Goal: Task Accomplishment & Management: Complete application form

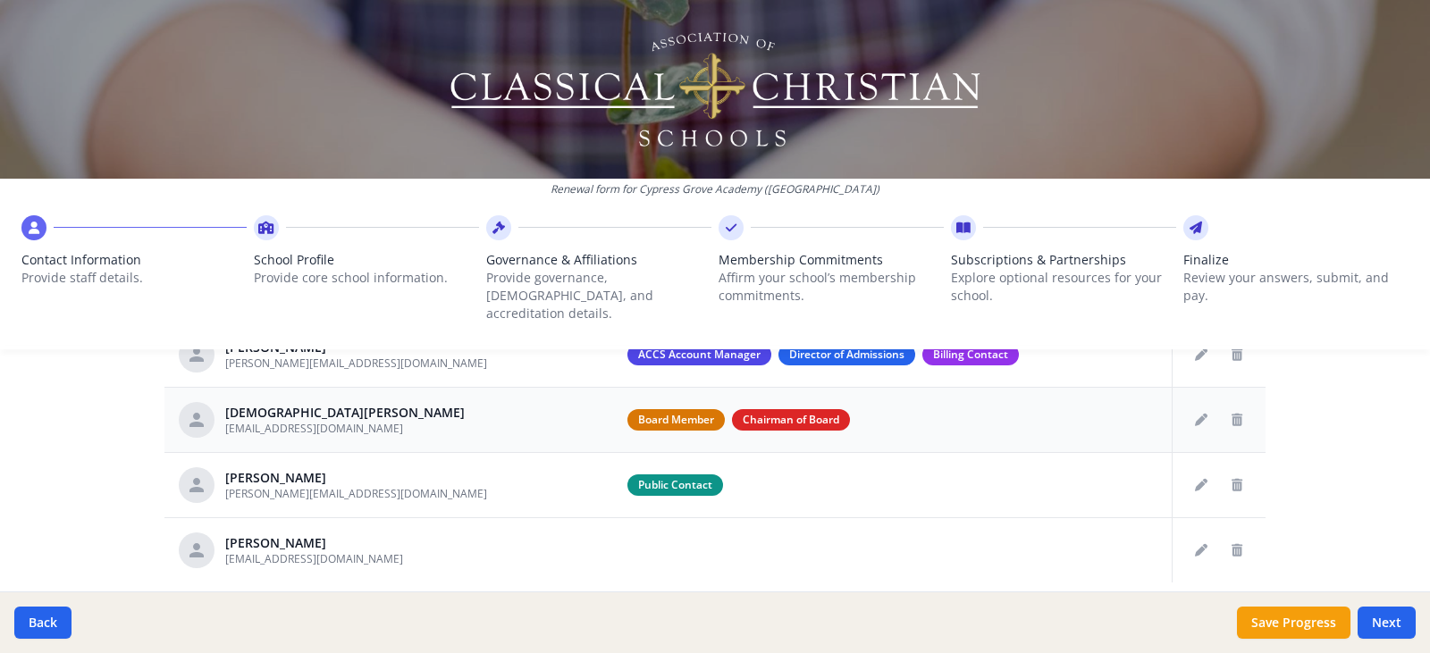
scroll to position [804, 0]
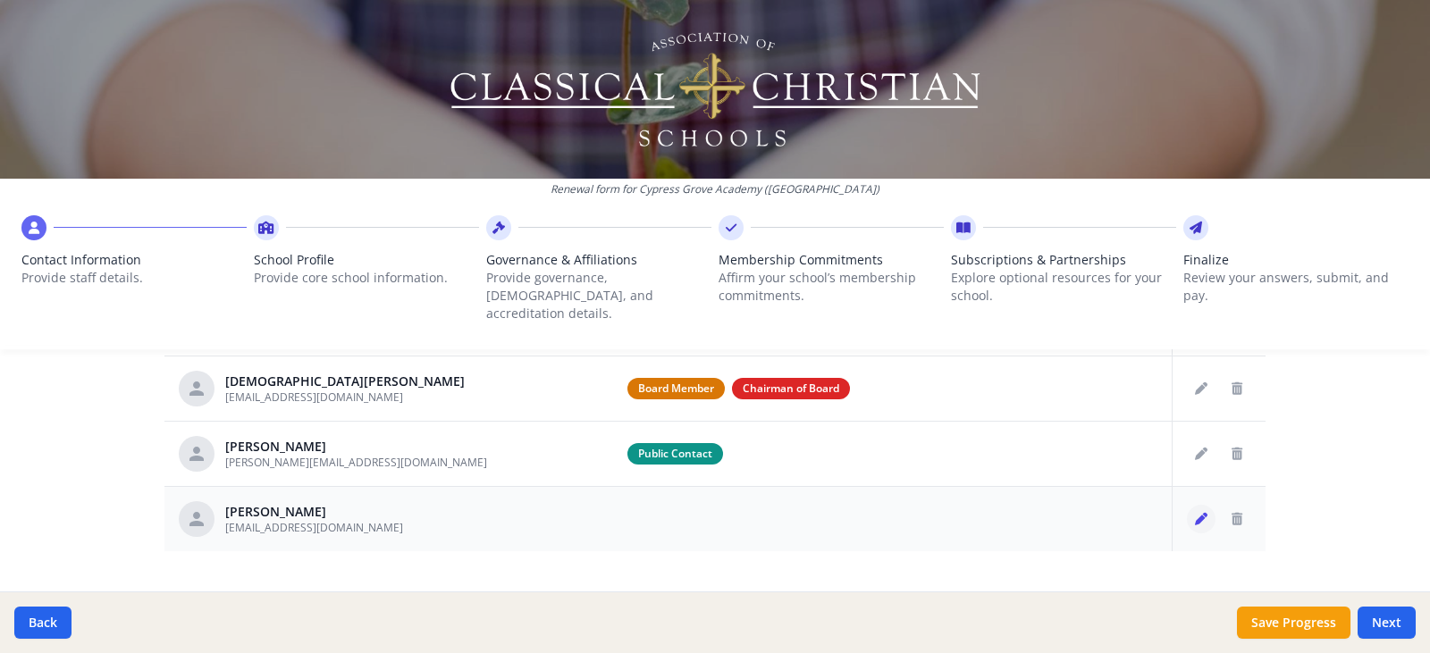
click at [1195, 513] on icon "Edit staff" at bounding box center [1201, 519] width 13 height 13
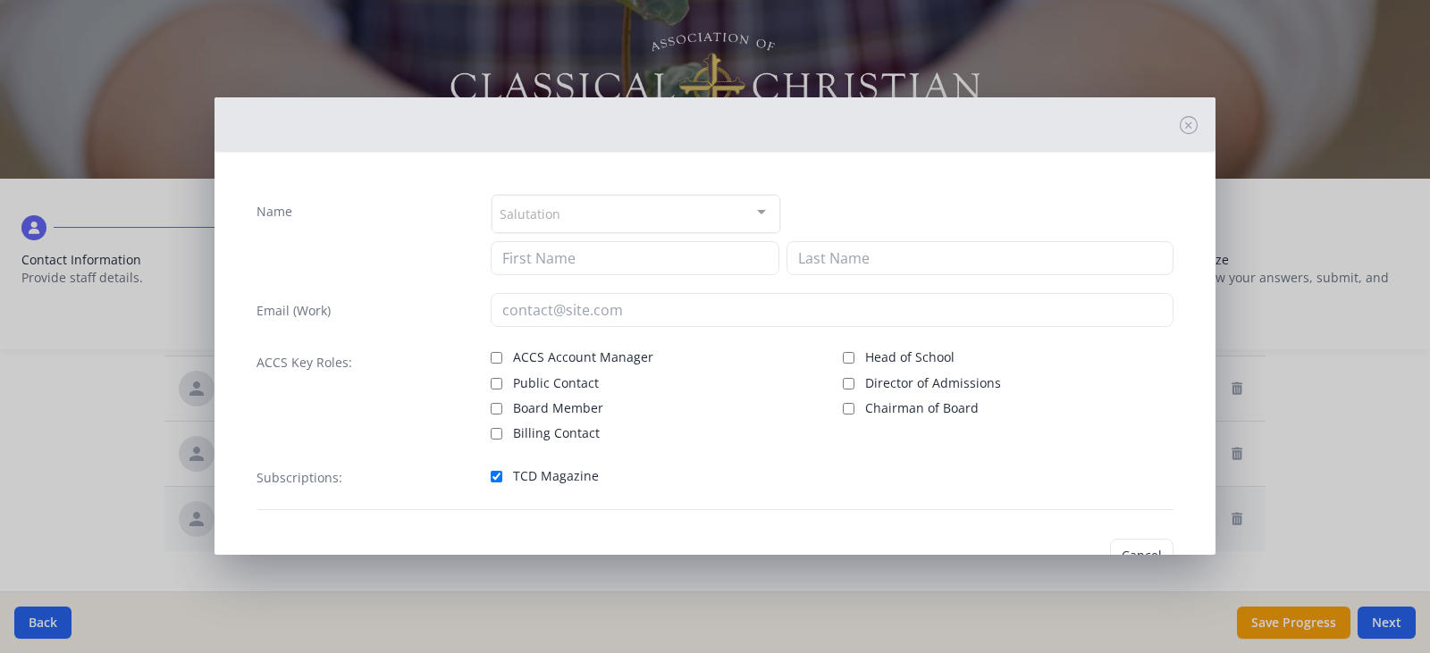
type input "[PERSON_NAME]"
type input "wcunningham@cypressgroveacademy.org"
checkbox input "true"
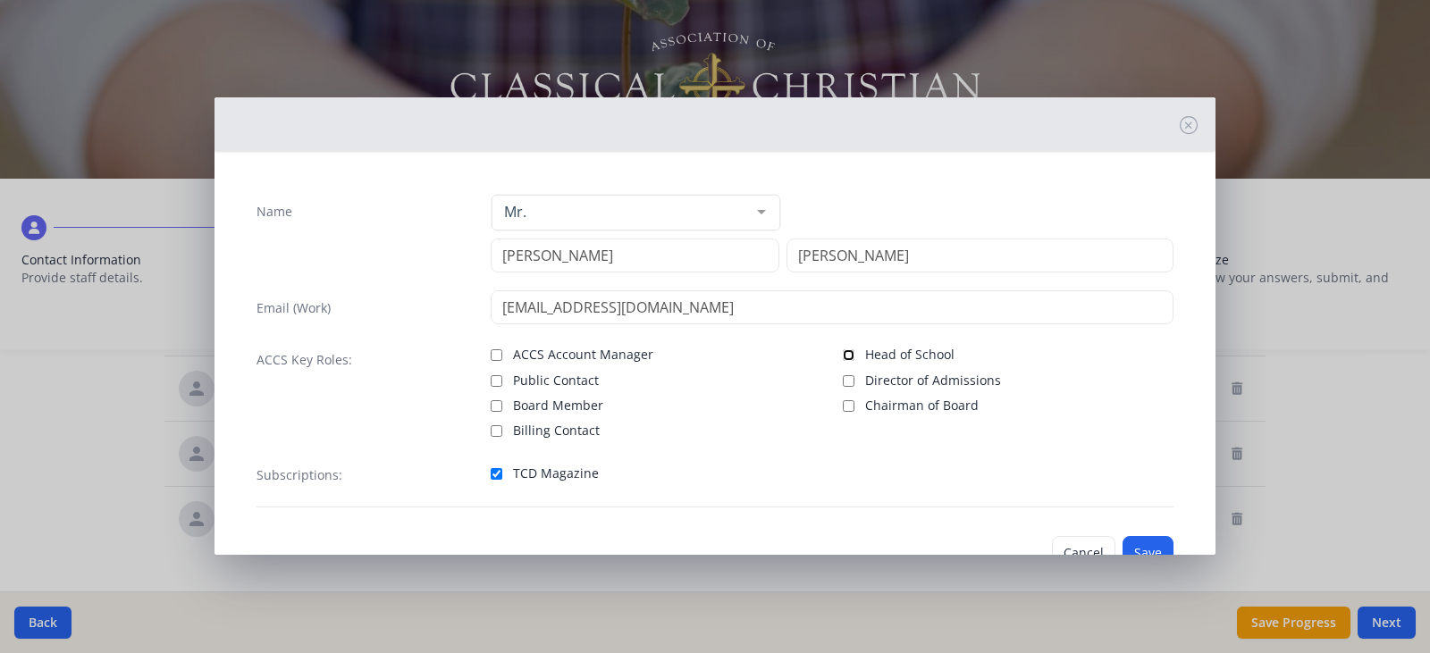
click at [843, 354] on input "Head of School" at bounding box center [849, 355] width 12 height 12
checkbox input "true"
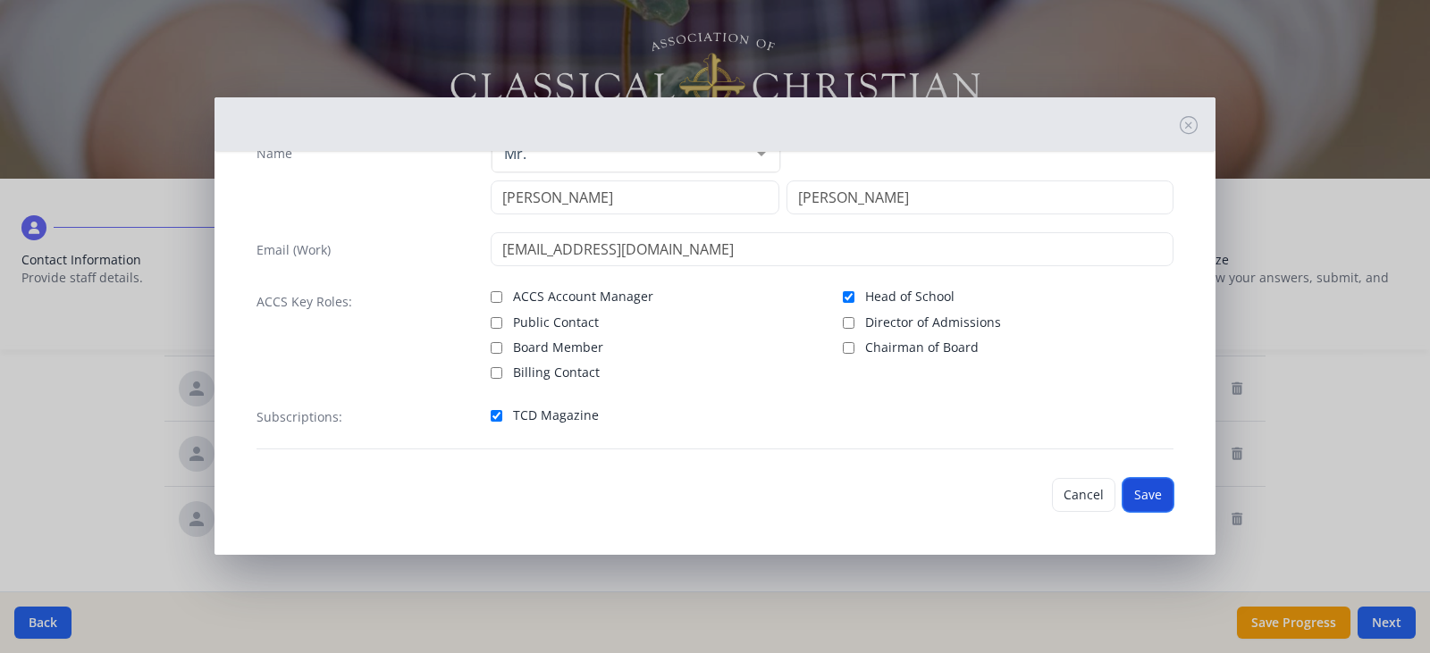
click at [1131, 491] on button "Save" at bounding box center [1148, 495] width 51 height 34
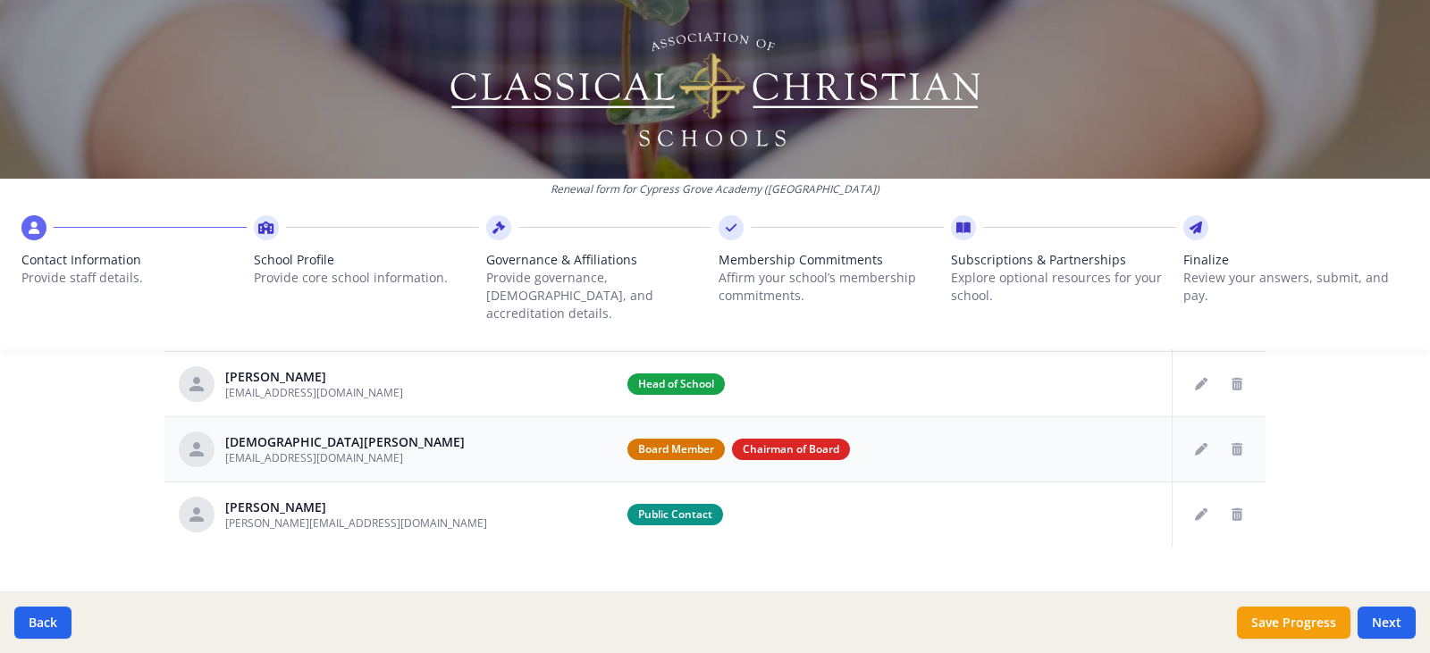
scroll to position [821, 0]
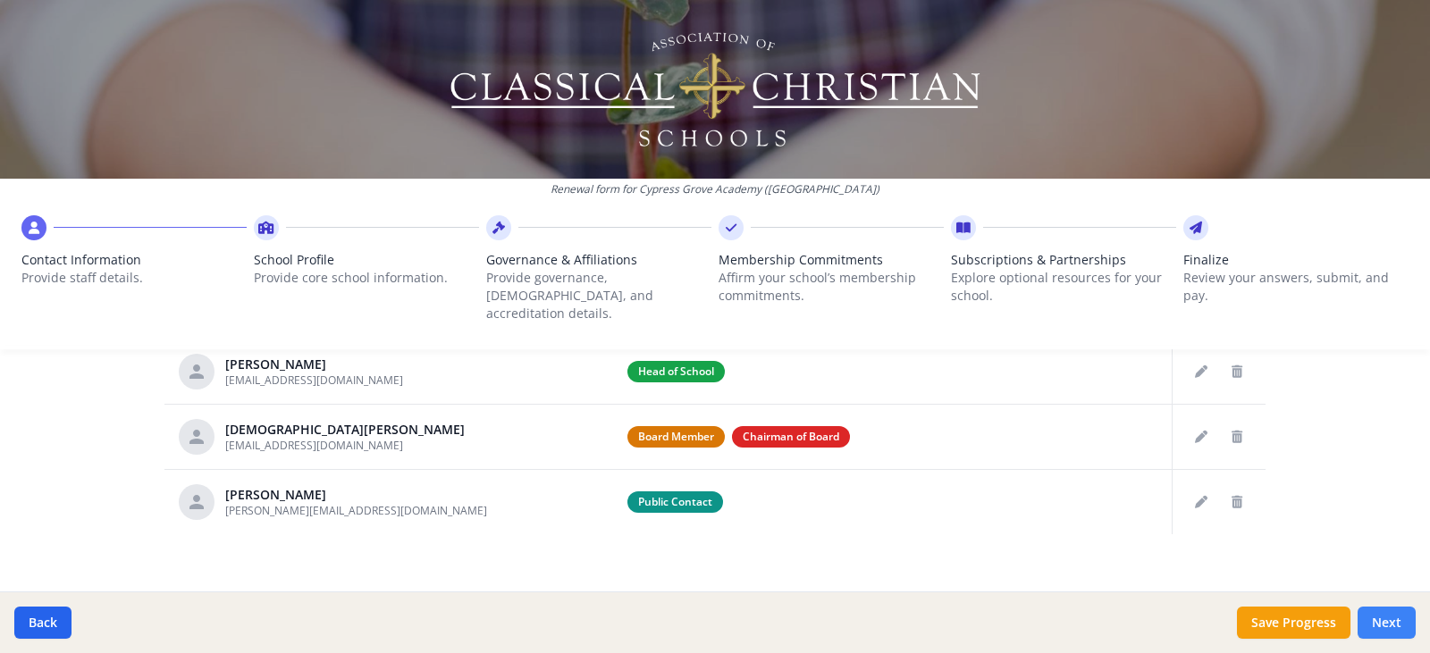
click at [1386, 620] on button "Next" at bounding box center [1387, 623] width 58 height 32
type input "(855) 936-6882"
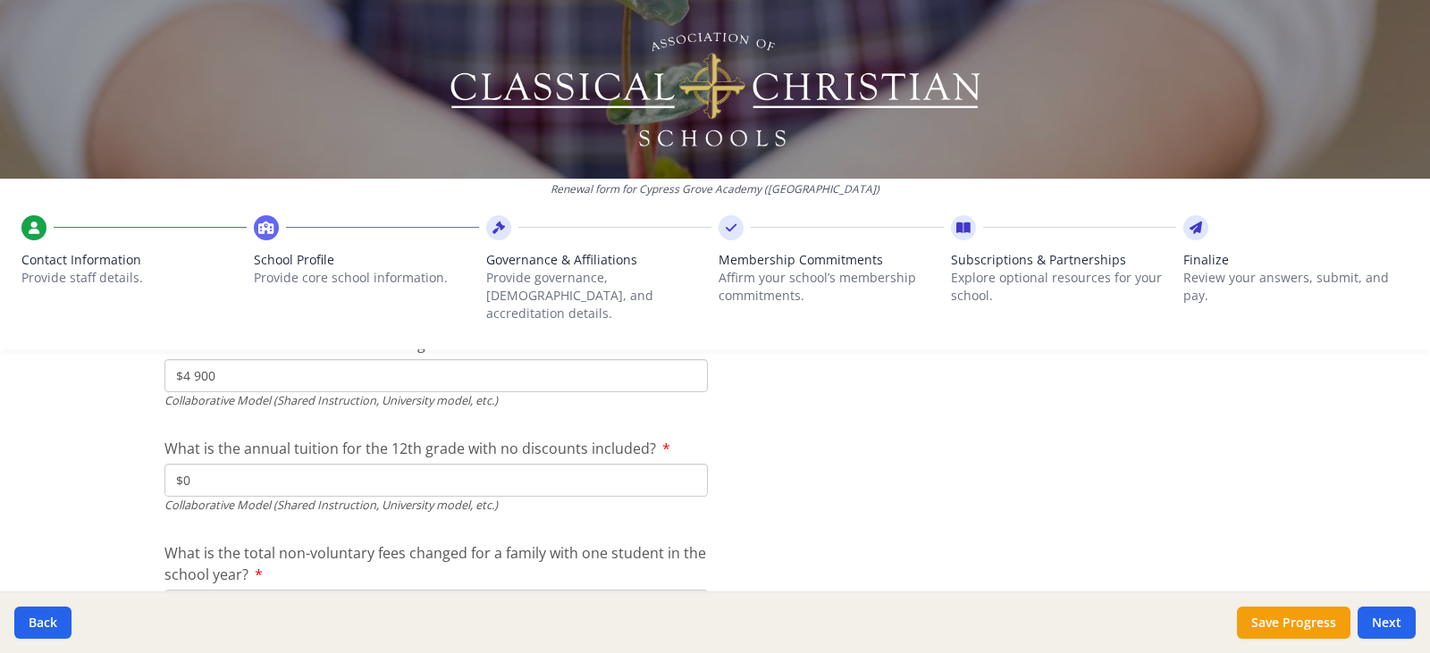
scroll to position [6005, 0]
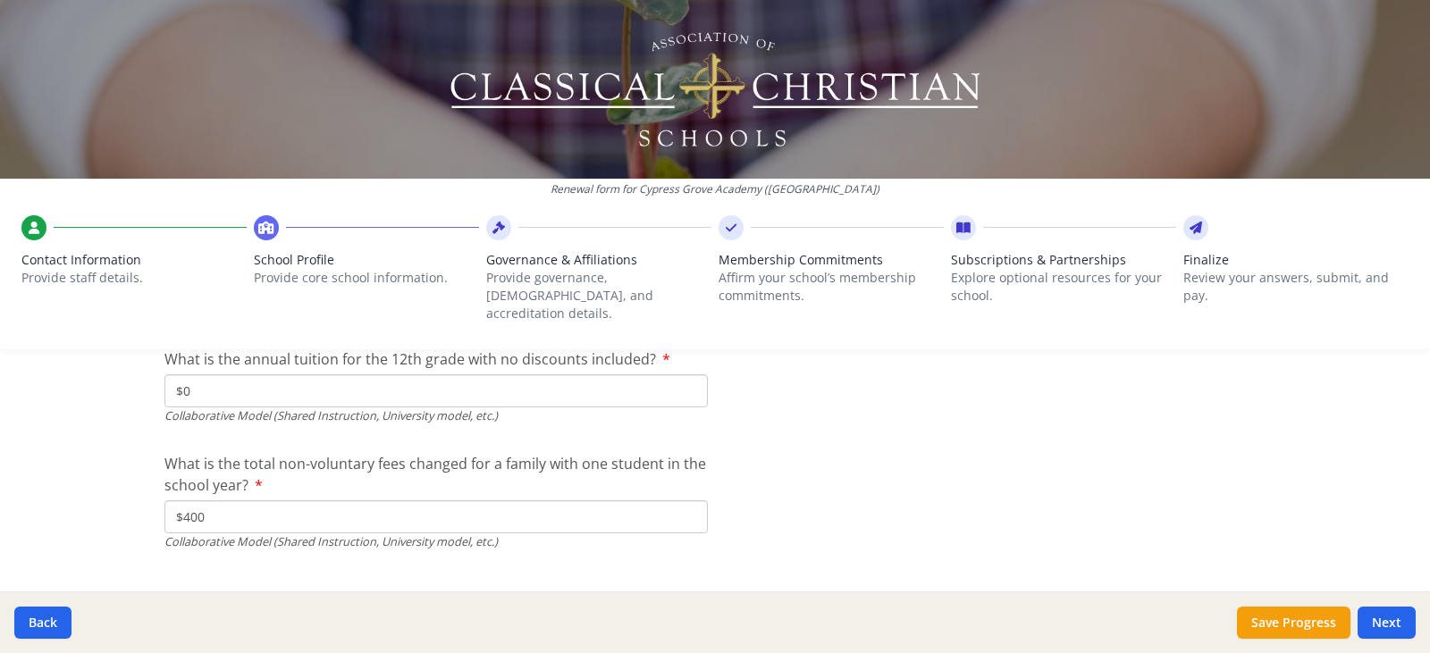
drag, startPoint x: 220, startPoint y: 503, endPoint x: 181, endPoint y: 496, distance: 39.1
click at [181, 501] on input "$400" at bounding box center [435, 517] width 543 height 33
type input "$300"
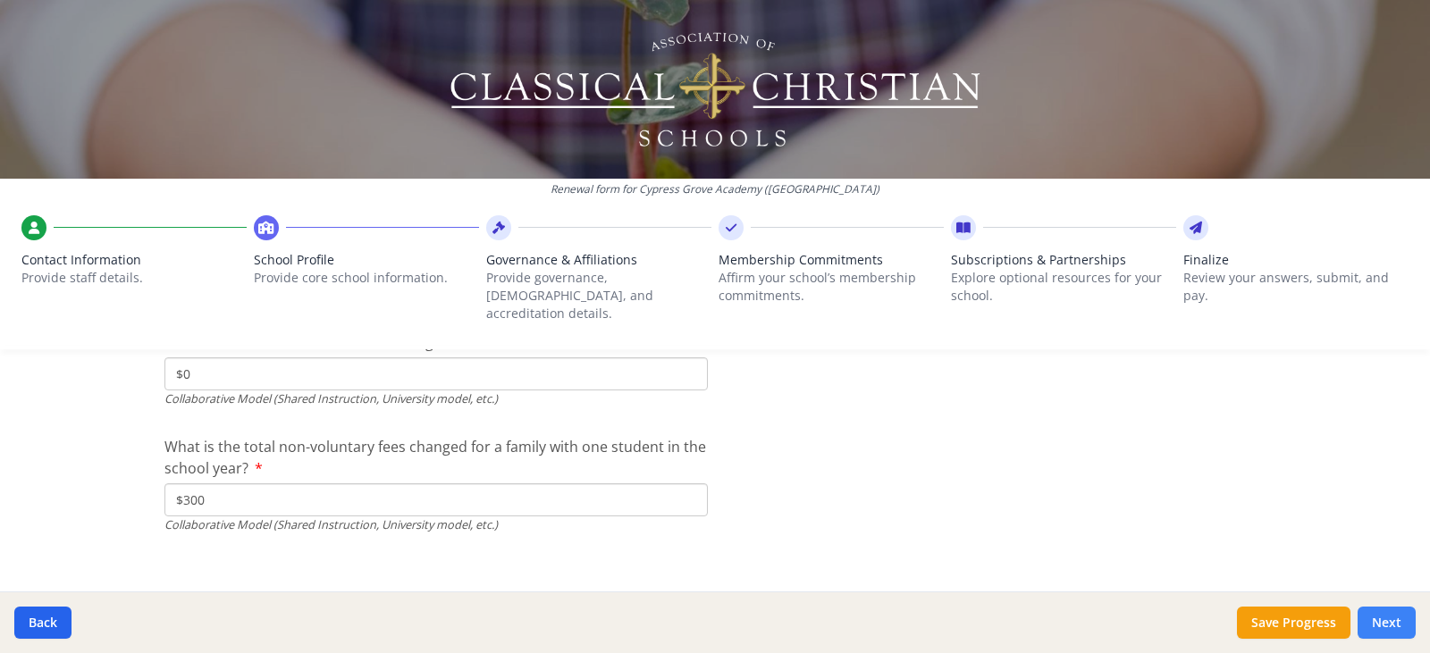
click at [1395, 623] on button "Next" at bounding box center [1387, 623] width 58 height 32
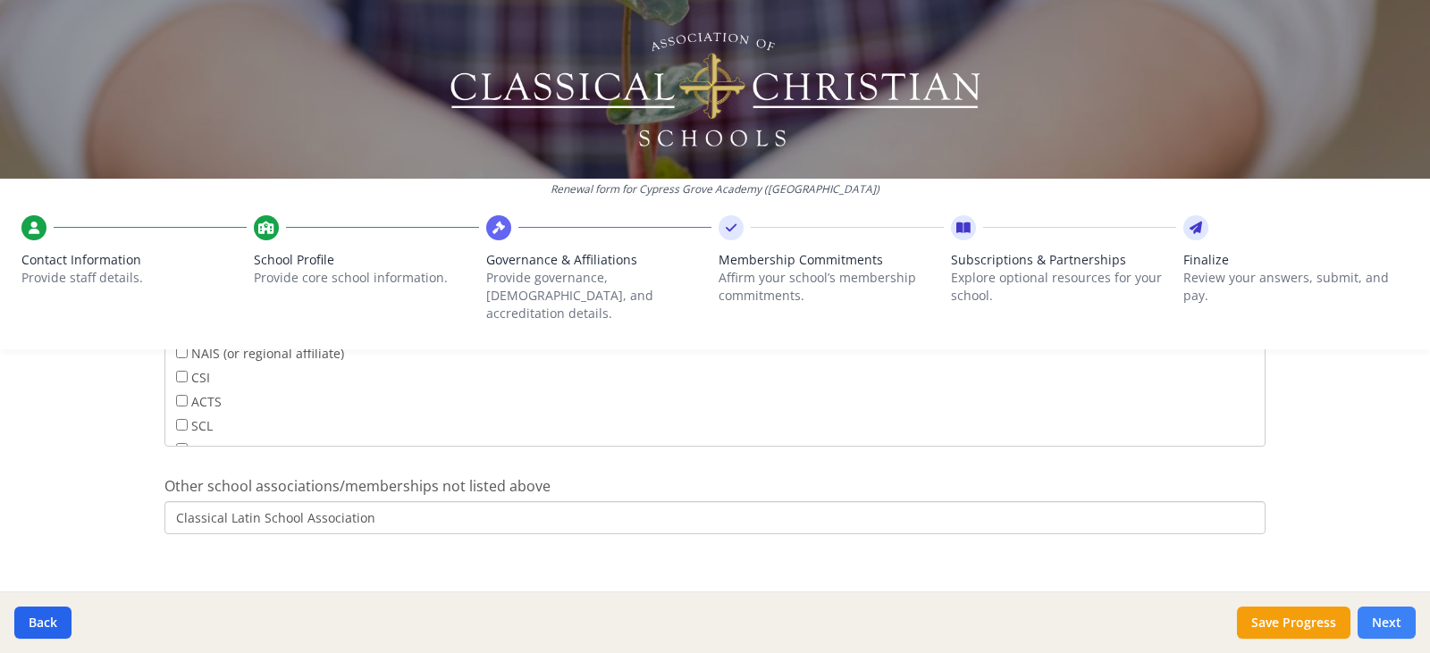
click at [1393, 627] on button "Next" at bounding box center [1387, 623] width 58 height 32
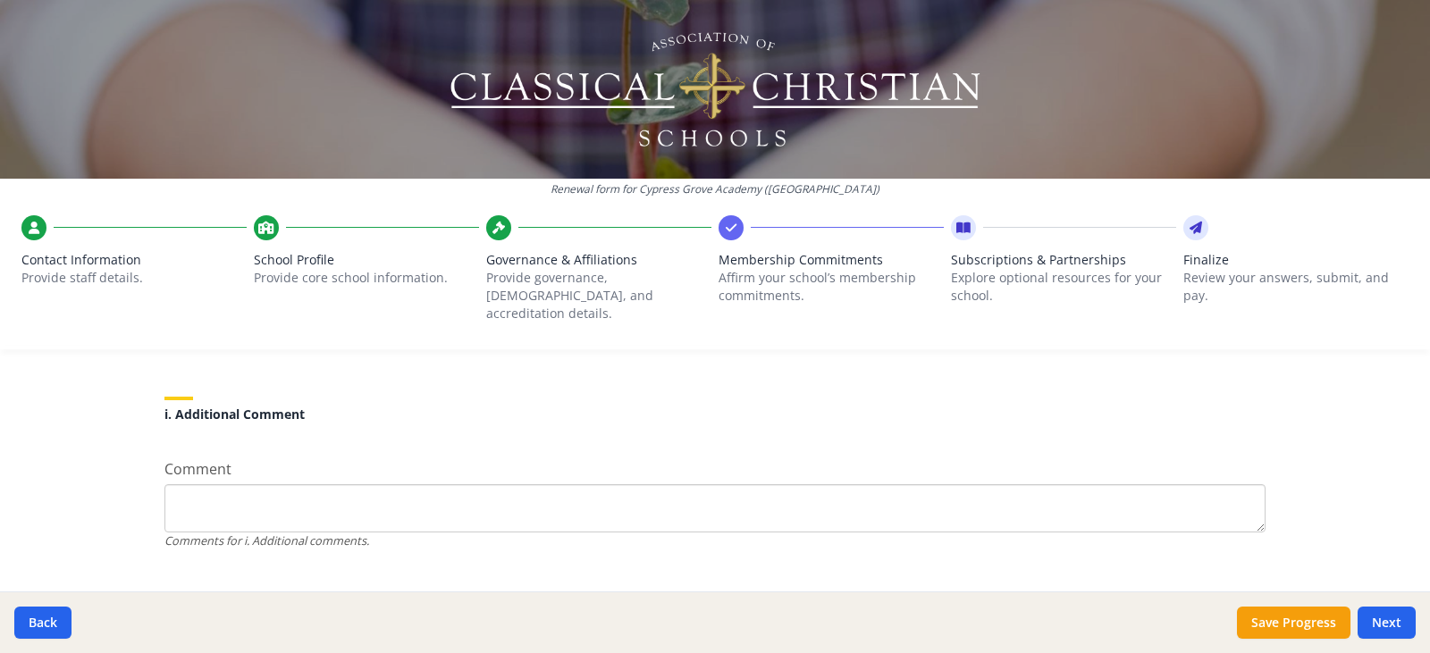
scroll to position [1716, 0]
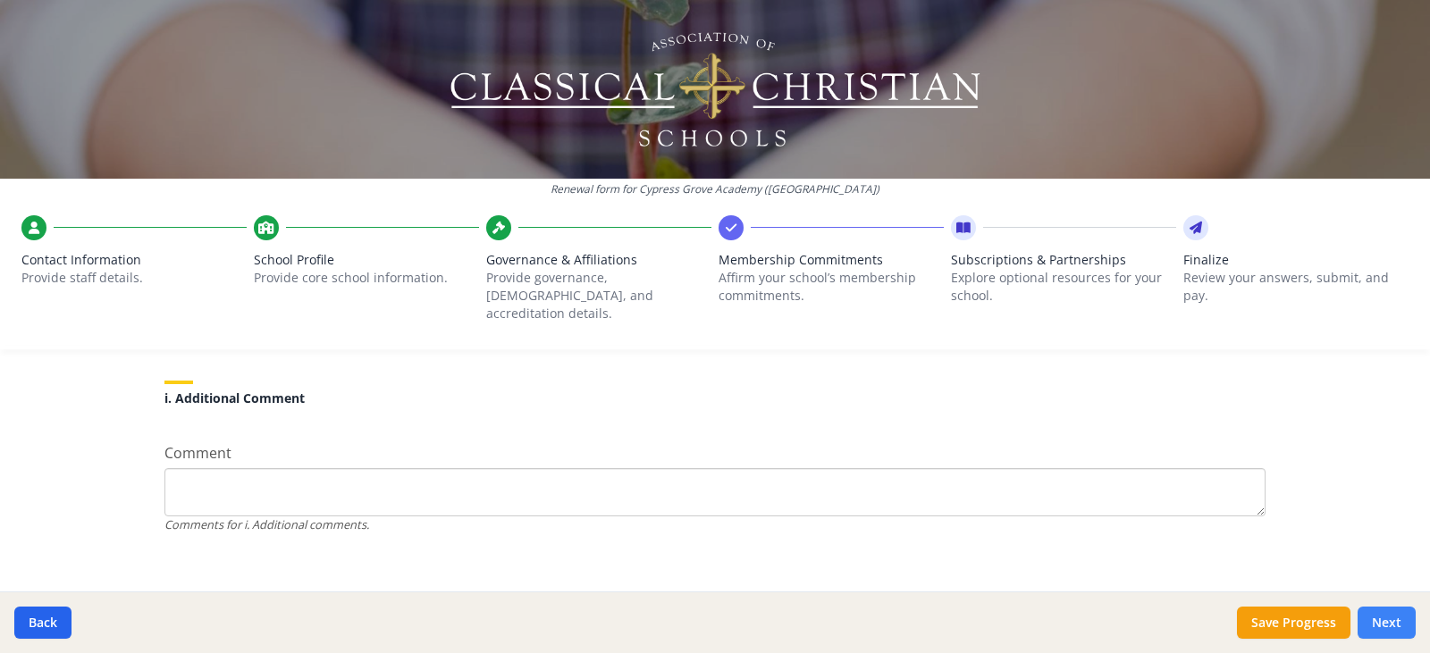
click at [1386, 621] on button "Next" at bounding box center [1387, 623] width 58 height 32
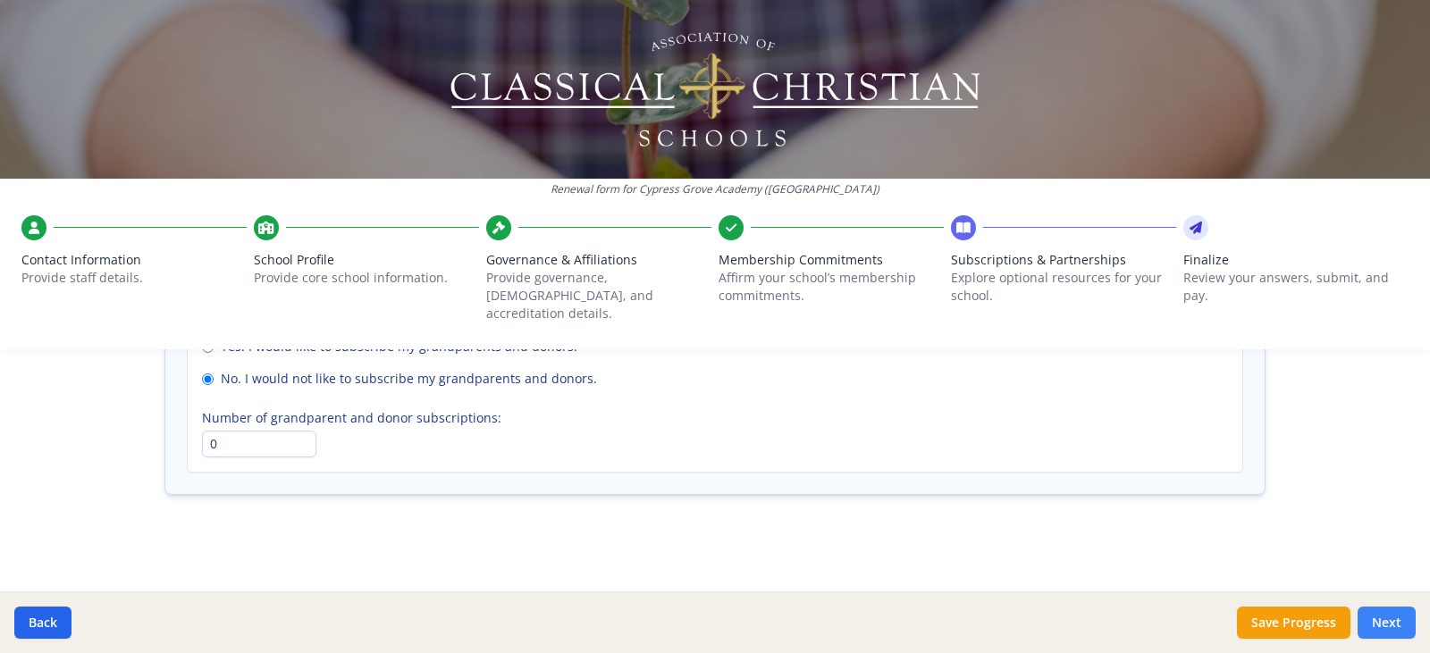
scroll to position [1390, 0]
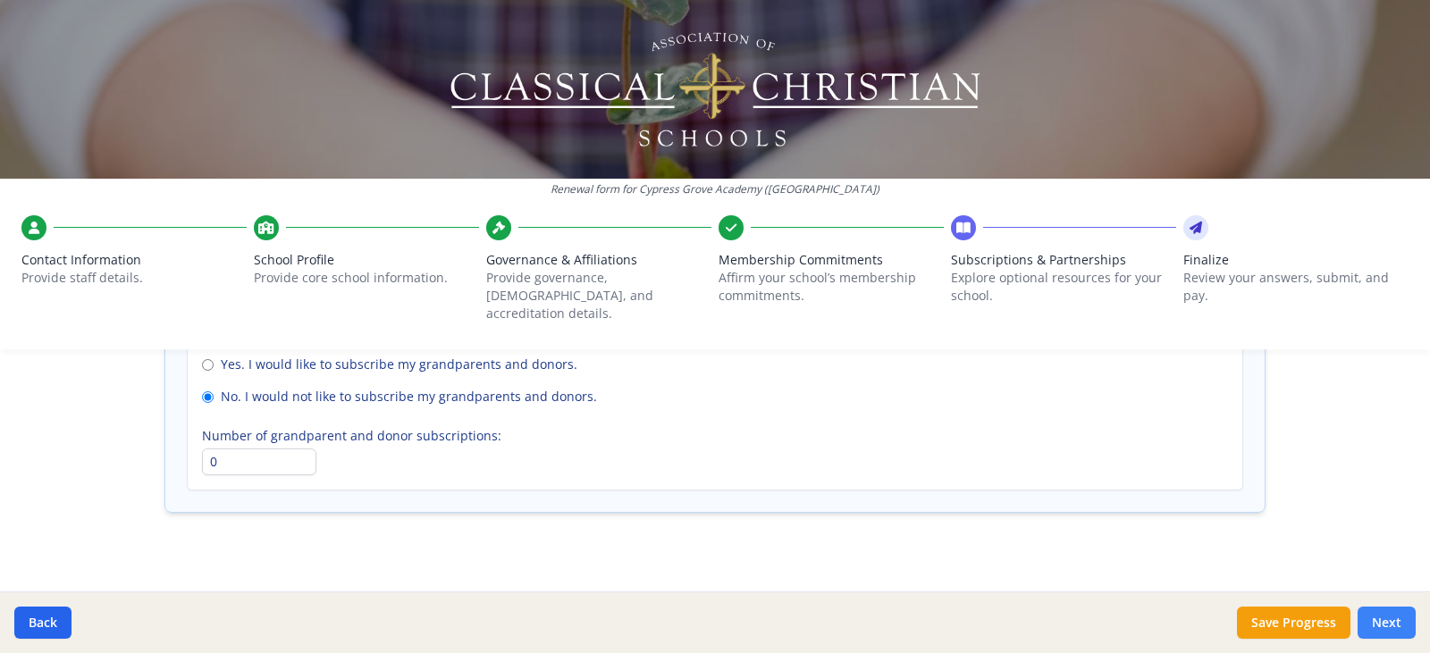
click at [1392, 627] on button "Next" at bounding box center [1387, 623] width 58 height 32
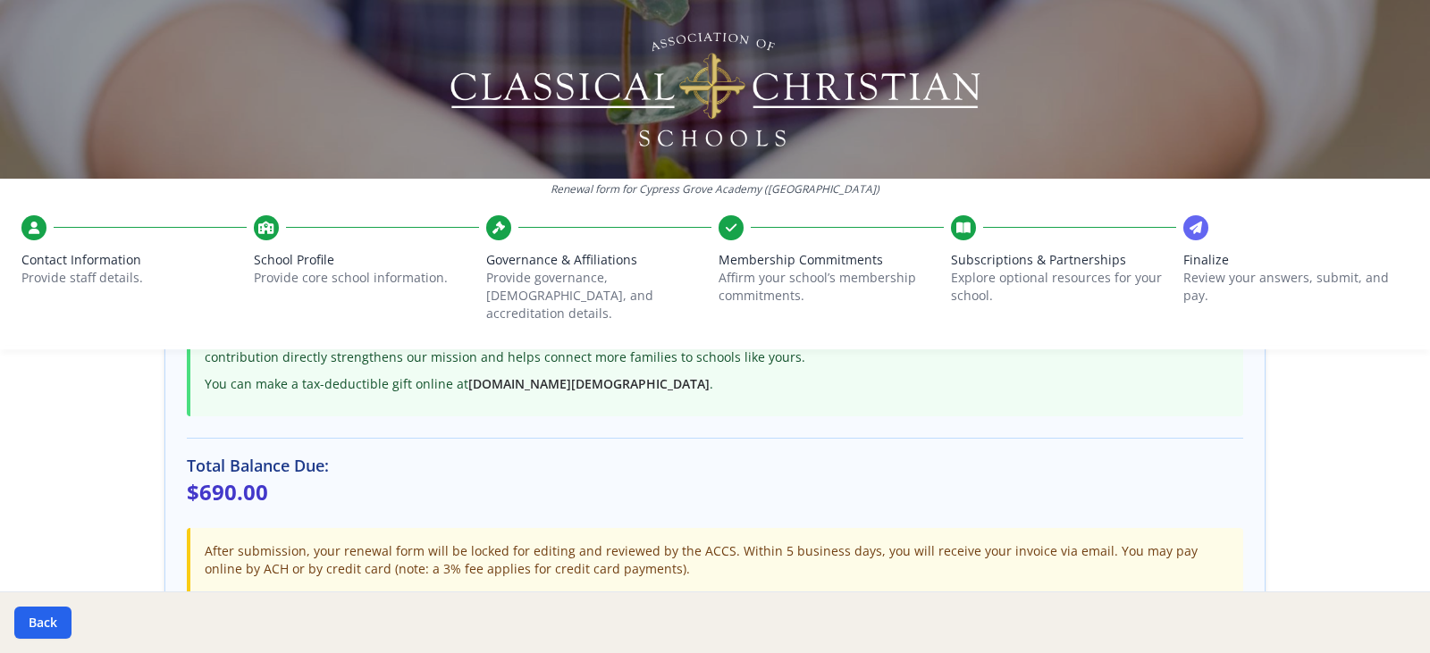
scroll to position [635, 0]
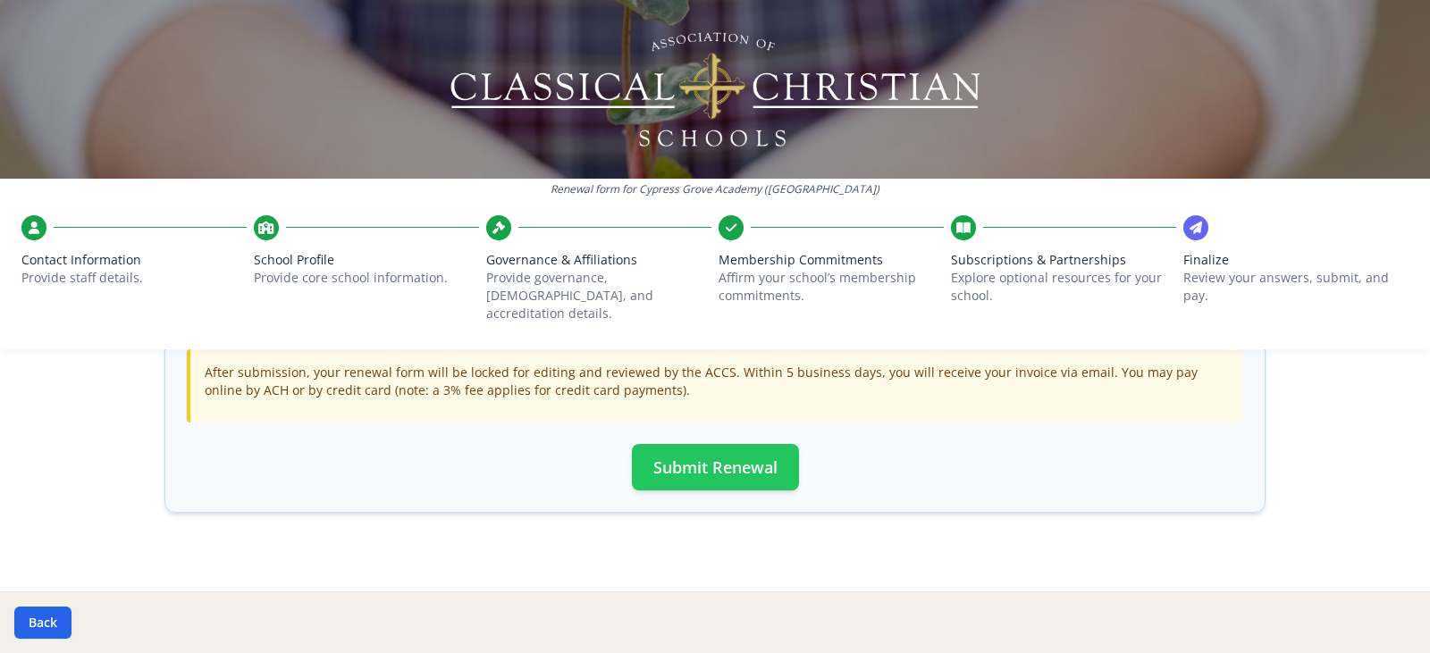
click at [654, 448] on button "Submit Renewal" at bounding box center [715, 467] width 167 height 46
